Goal: Find specific page/section: Find specific page/section

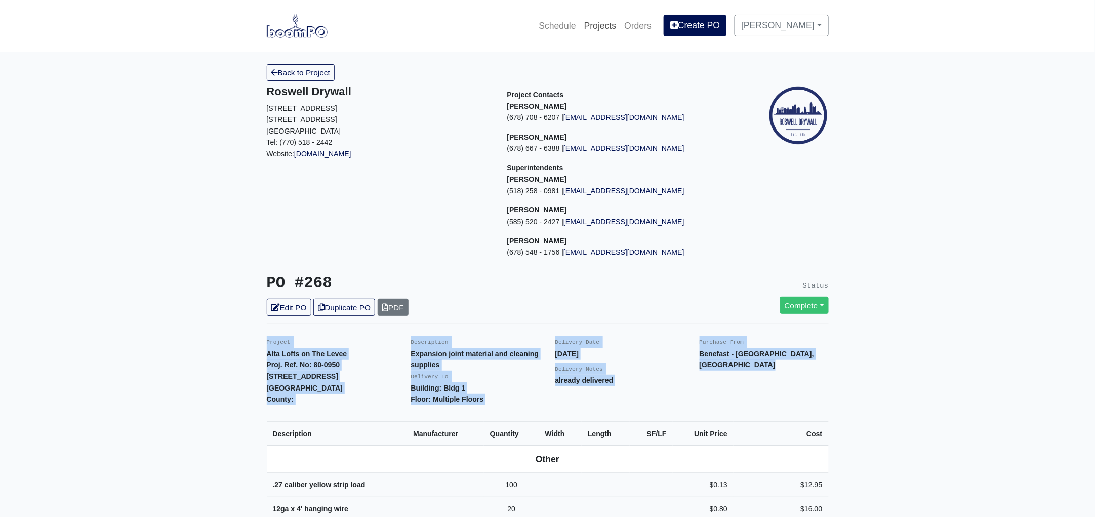
click at [616, 24] on link "Projects" at bounding box center [600, 26] width 40 height 22
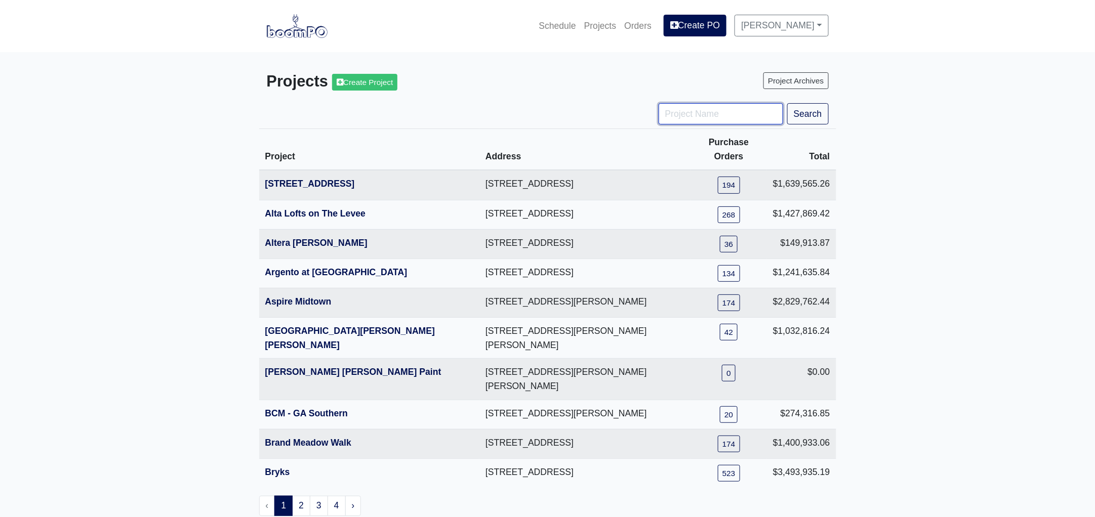
click at [715, 117] on input "Project Name" at bounding box center [720, 113] width 125 height 21
type input "district"
click at [816, 113] on button "Search" at bounding box center [808, 113] width 42 height 21
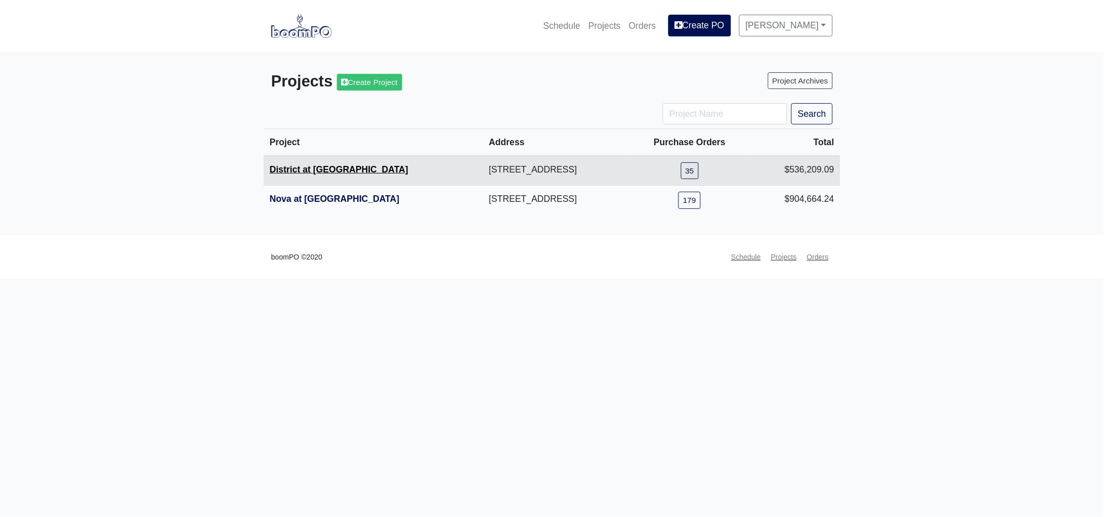
click at [301, 172] on link "District at [GEOGRAPHIC_DATA]" at bounding box center [339, 169] width 139 height 10
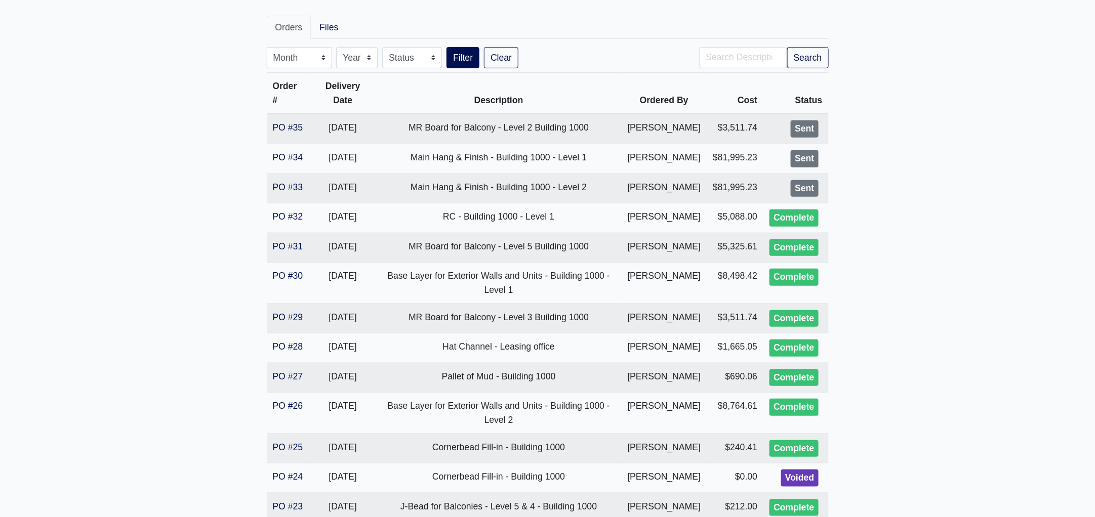
scroll to position [189, 0]
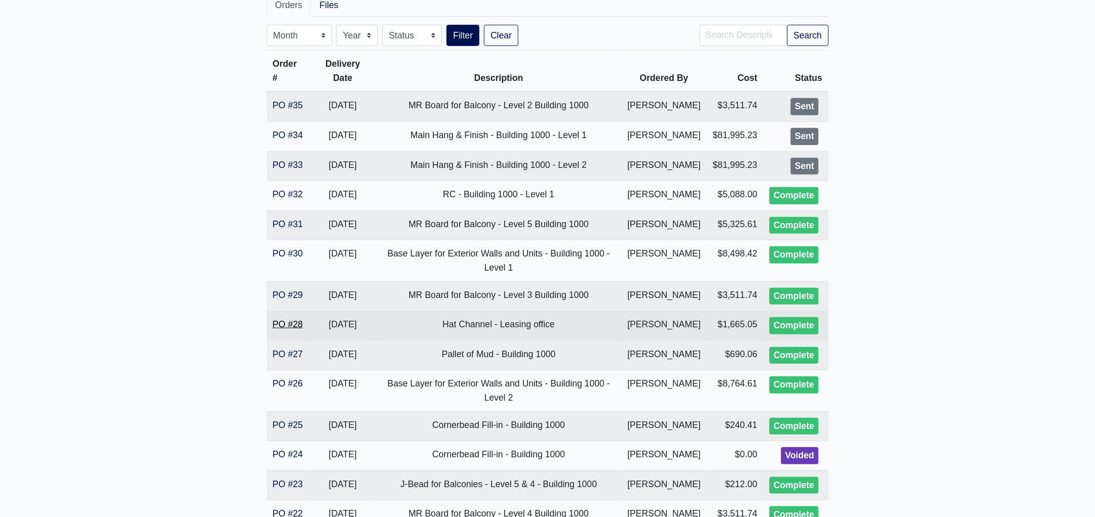
click at [285, 329] on link "PO #28" at bounding box center [288, 324] width 30 height 10
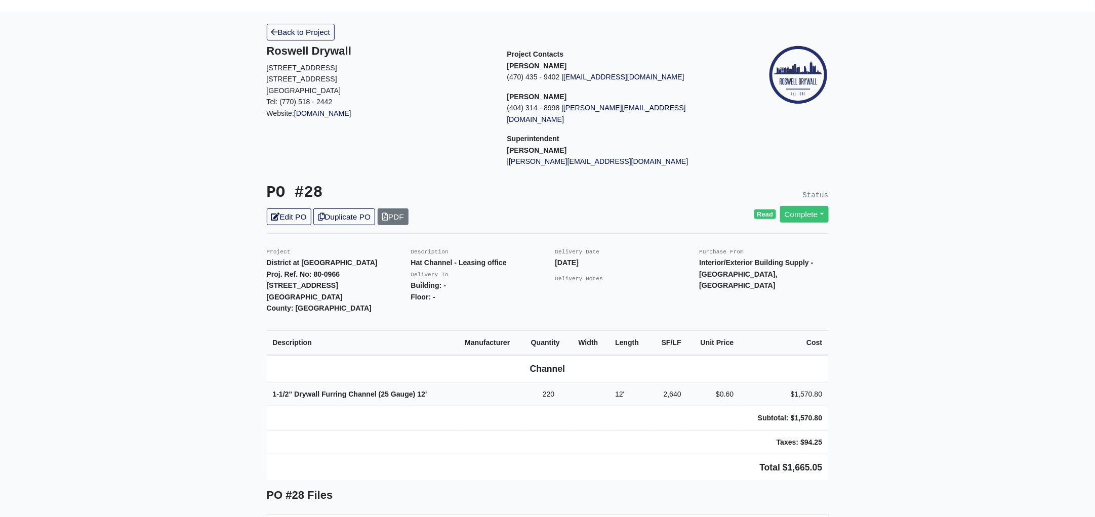
scroll to position [63, 0]
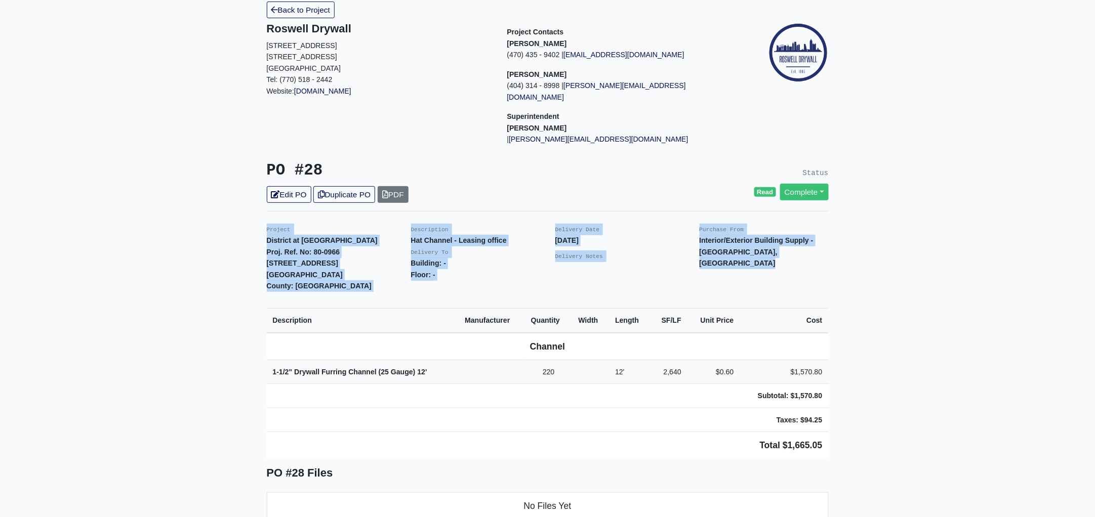
drag, startPoint x: 264, startPoint y: 217, endPoint x: 885, endPoint y: 449, distance: 663.2
click at [885, 449] on main "Back to Project Roswell Drywall 7000 Peachtree Dunwoody Rd NE Building 5, Suite…" at bounding box center [547, 473] width 1095 height 969
copy div "Project District at Etowah Proj. Ref. No: 80-0966 215 Reformation Parkway Canto…"
